Goal: Check status: Check status

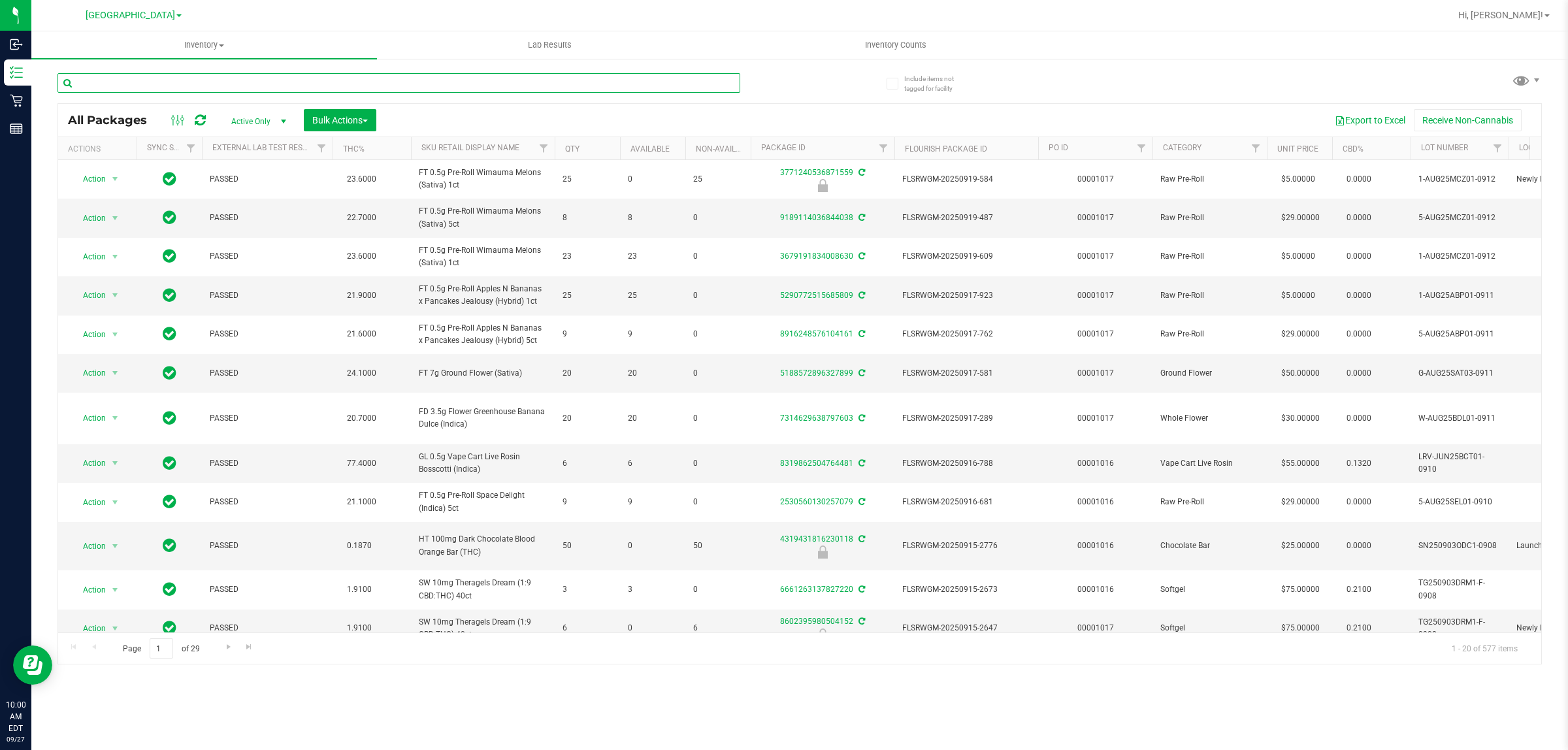
click at [243, 87] on input "text" at bounding box center [399, 83] width 683 height 19
click at [252, 83] on input "text" at bounding box center [399, 83] width 683 height 19
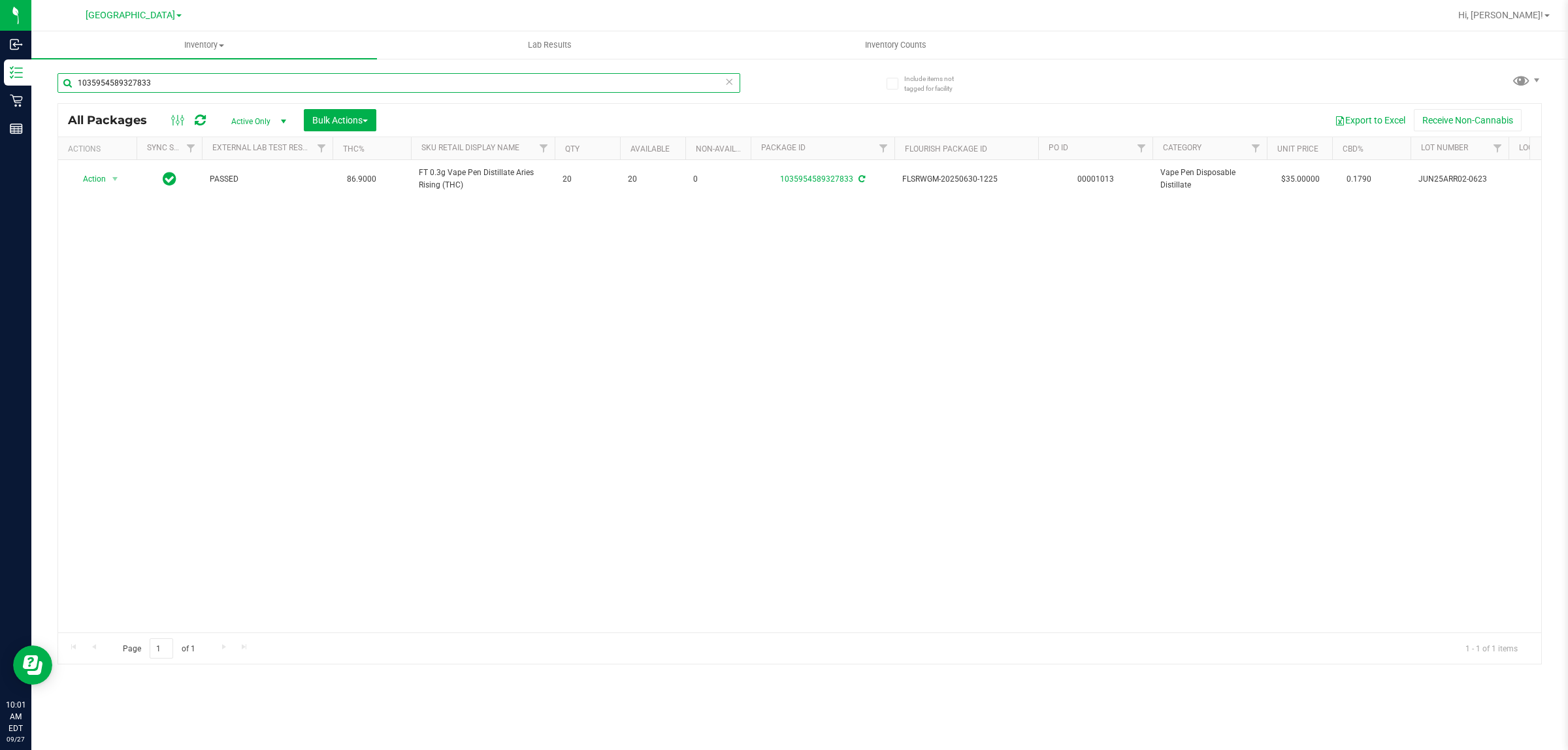
type input "1035954589327833"
